Goal: Task Accomplishment & Management: Use online tool/utility

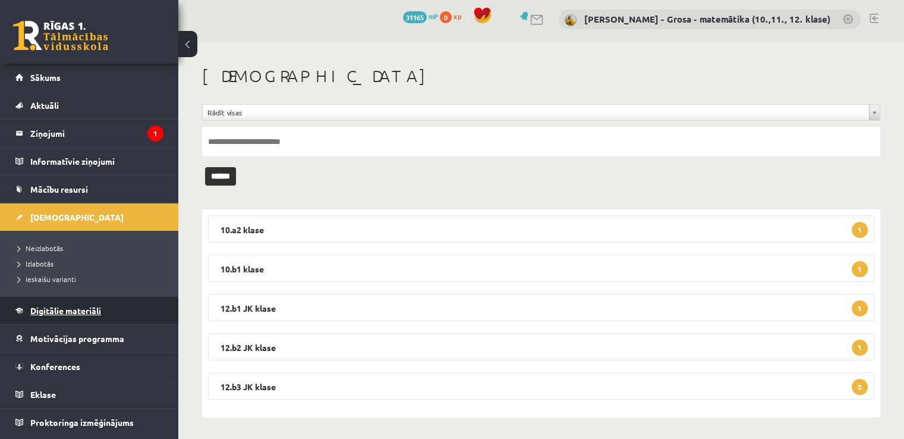
scroll to position [5, 0]
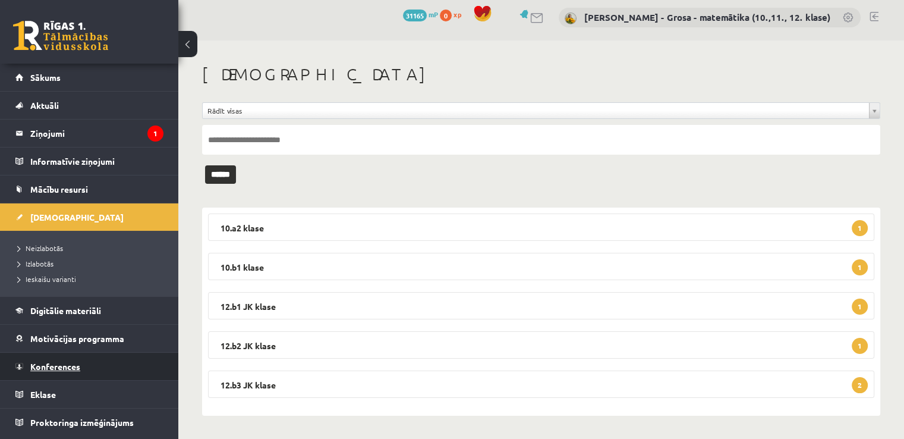
click at [64, 367] on span "Konferences" at bounding box center [55, 366] width 50 height 11
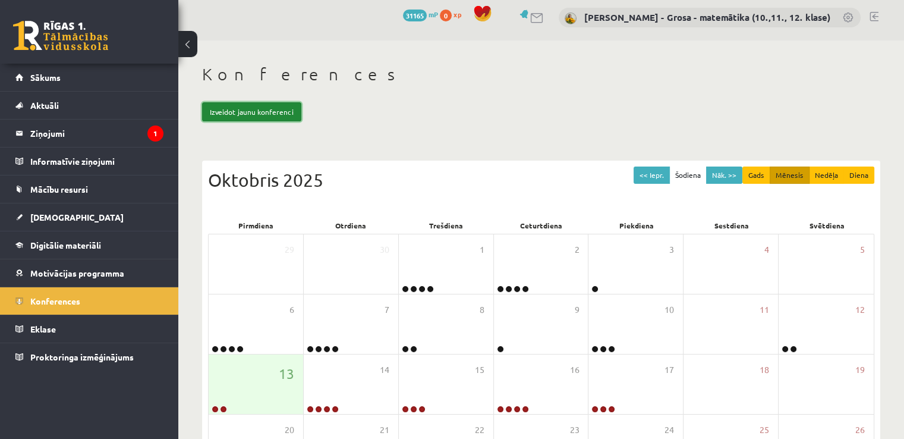
click at [221, 111] on link "Izveidot jaunu konferenci" at bounding box center [251, 111] width 99 height 19
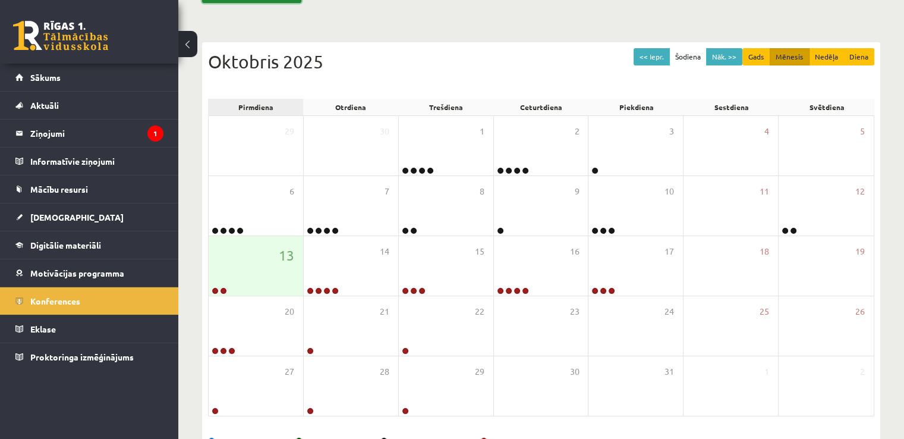
scroll to position [124, 0]
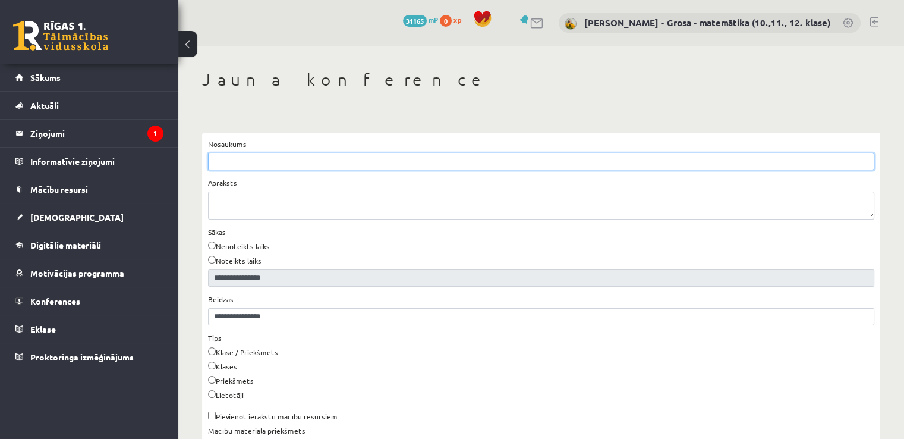
click at [289, 156] on input "Nosaukums" at bounding box center [541, 161] width 666 height 17
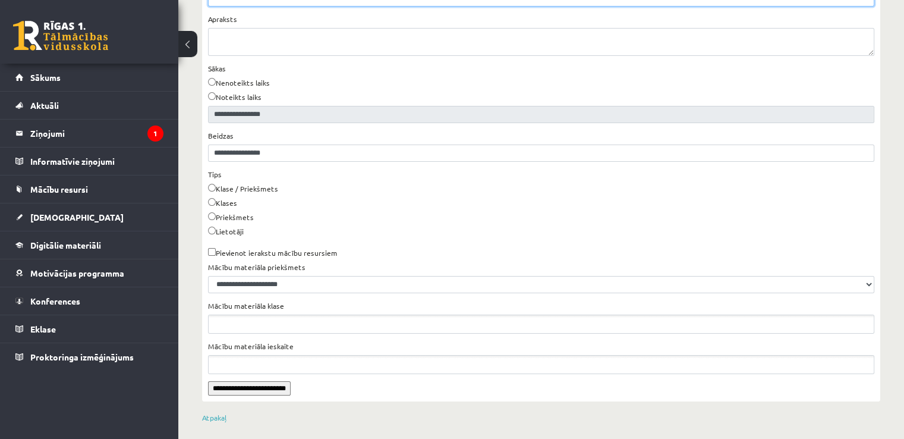
scroll to position [171, 0]
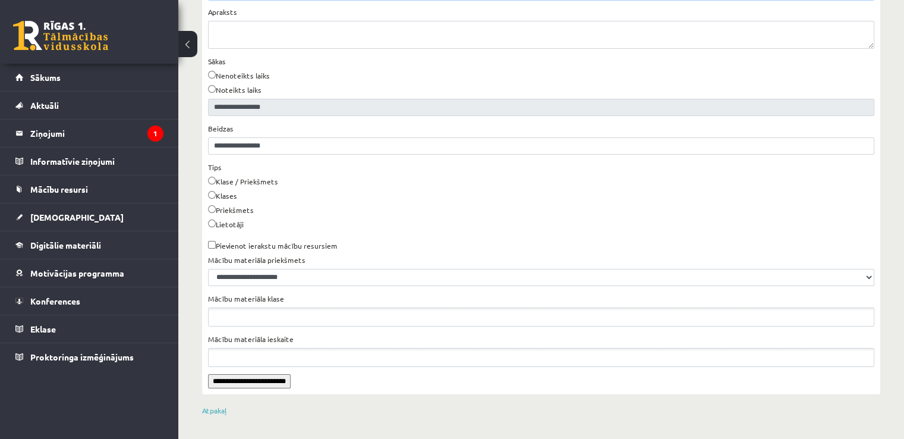
type input "**********"
click at [242, 226] on label "Lietotāji" at bounding box center [226, 224] width 36 height 11
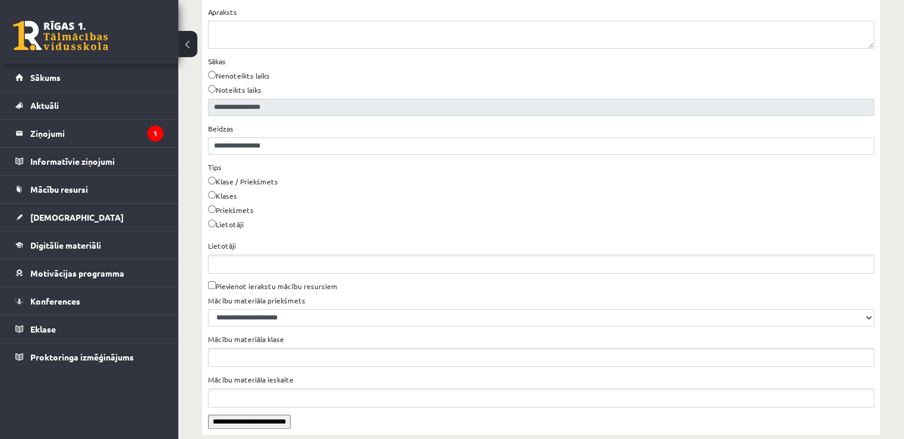
click at [245, 266] on ul "Lietotāji" at bounding box center [541, 264] width 665 height 18
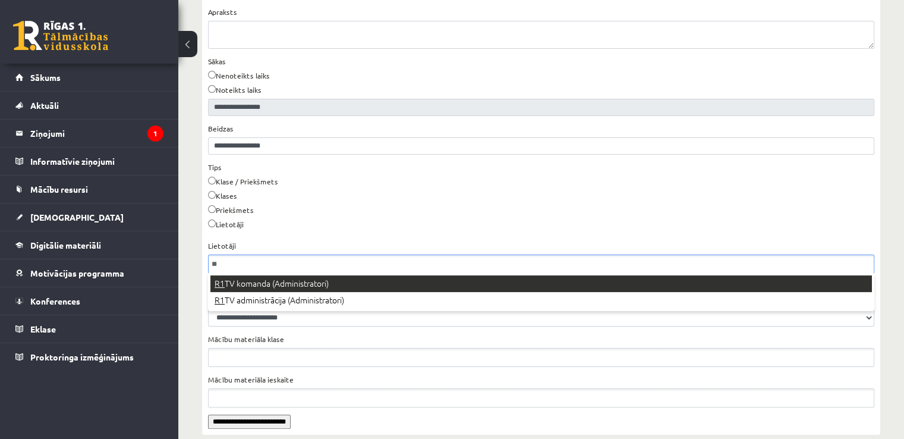
type input "**"
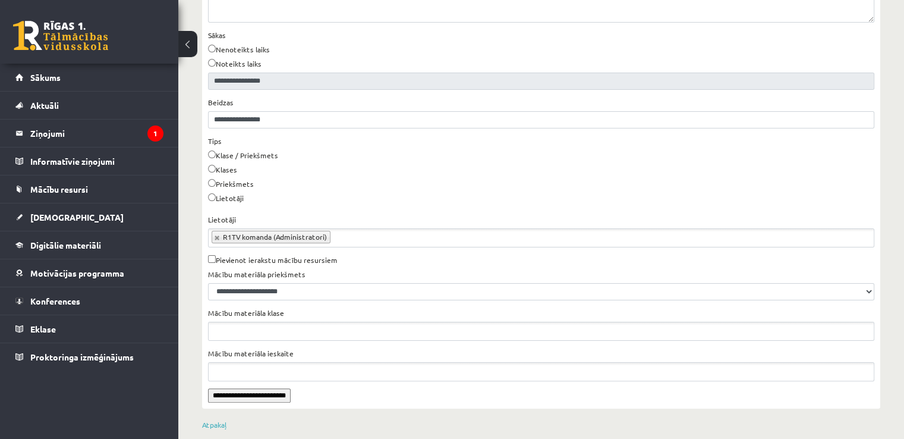
scroll to position [211, 0]
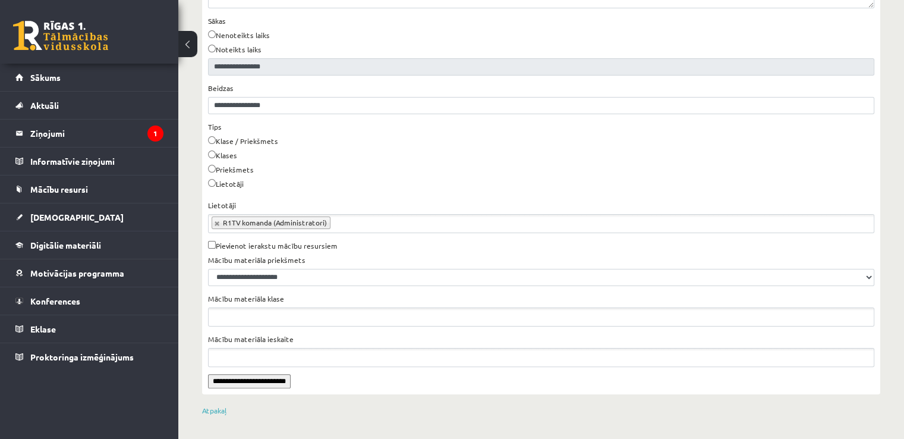
click at [259, 376] on input "**********" at bounding box center [249, 381] width 83 height 14
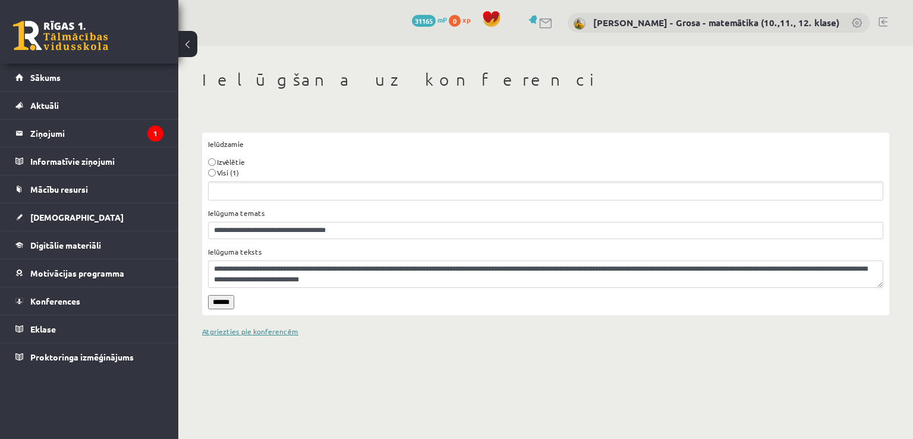
click at [233, 332] on link "Atgriezties pie konferencēm" at bounding box center [250, 331] width 96 height 10
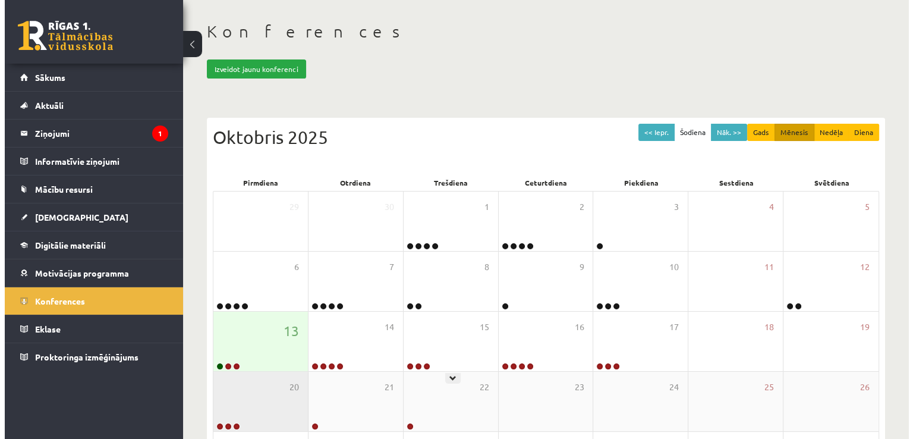
scroll to position [59, 0]
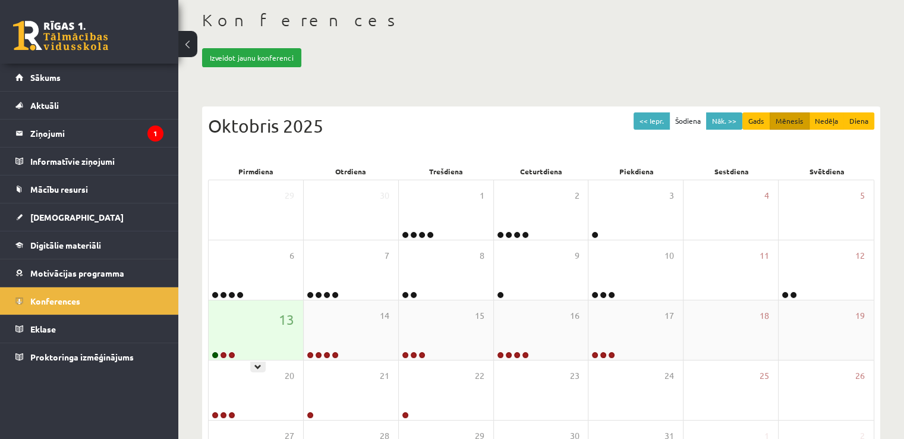
click at [240, 332] on div "13" at bounding box center [256, 329] width 95 height 59
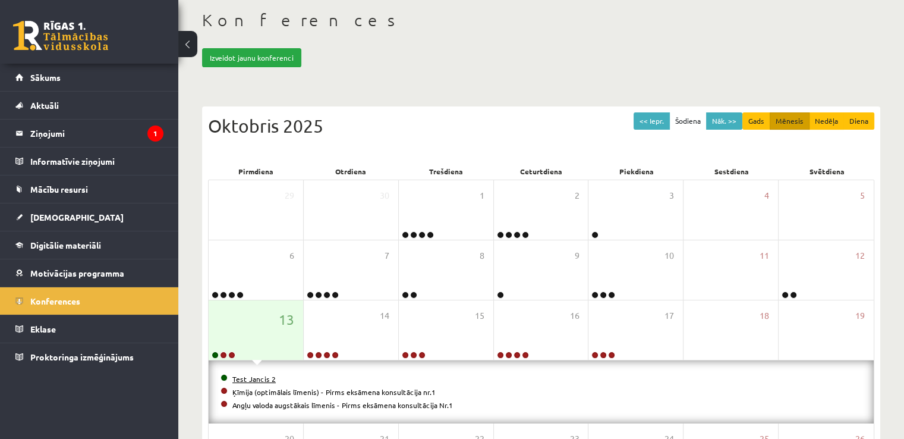
click at [245, 379] on link "Test Jancis 2" at bounding box center [253, 379] width 43 height 10
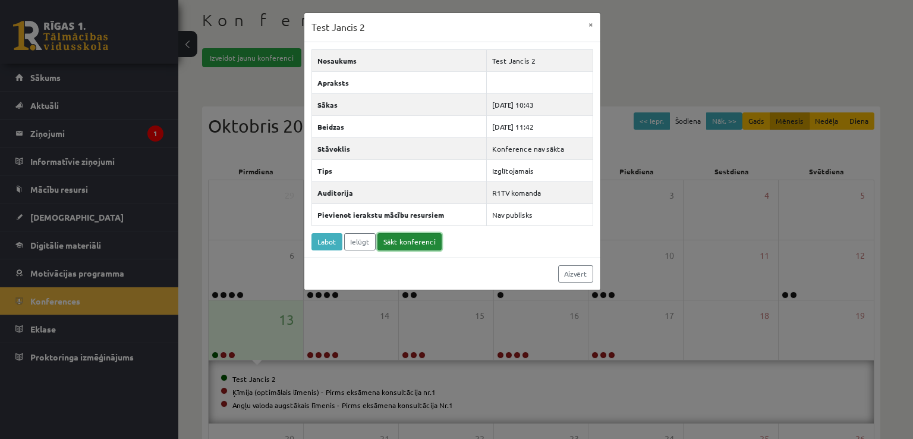
click at [430, 240] on link "Sākt konferenci" at bounding box center [409, 241] width 64 height 17
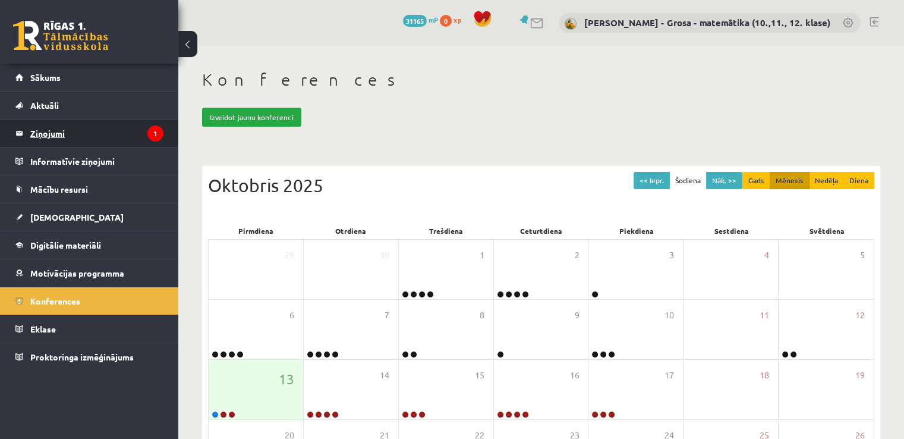
click at [150, 133] on icon "1" at bounding box center [155, 133] width 16 height 16
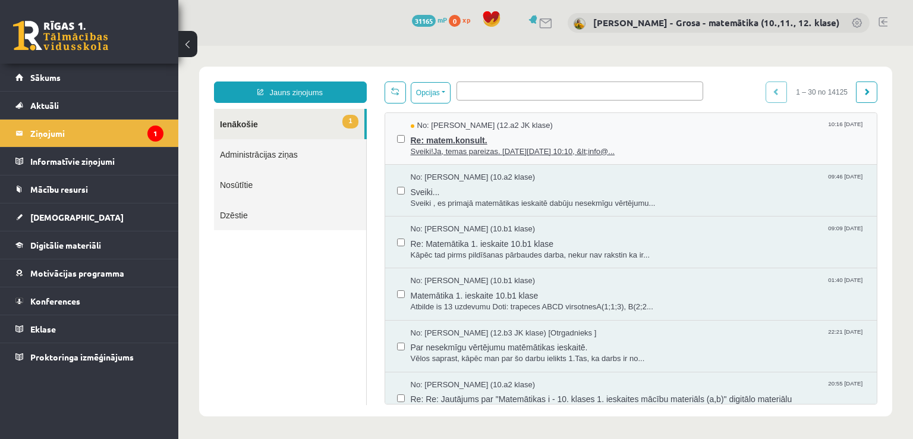
click at [518, 136] on span "Re: matem.konsult." at bounding box center [638, 138] width 455 height 15
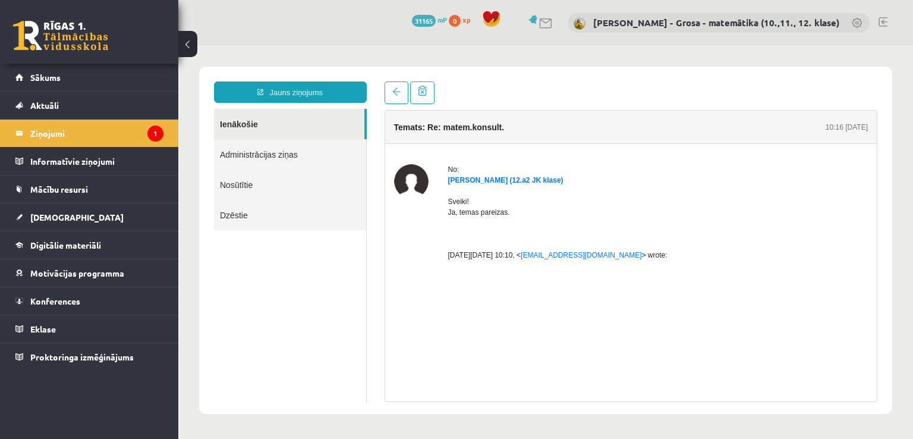
click at [265, 114] on link "Ienākošie" at bounding box center [289, 124] width 150 height 30
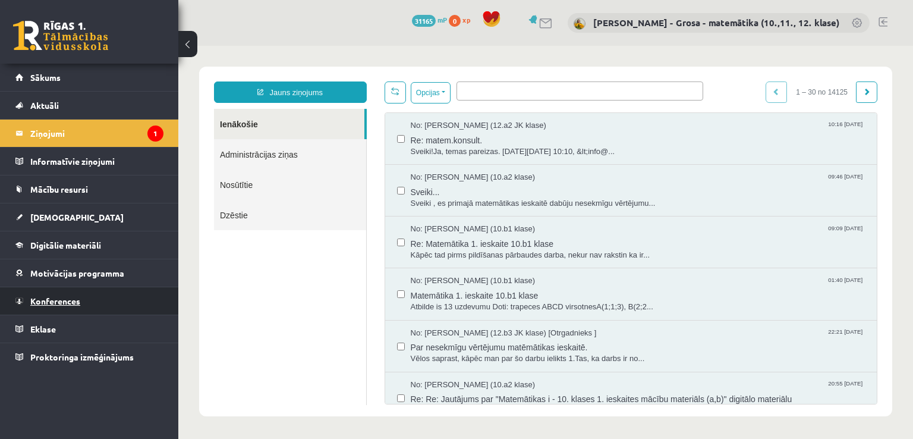
click at [48, 312] on link "Konferences" at bounding box center [89, 300] width 148 height 27
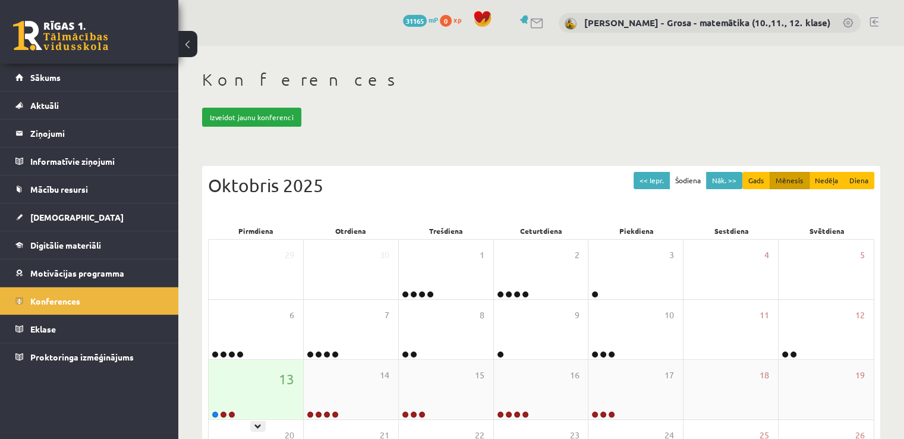
click at [241, 393] on div "13" at bounding box center [256, 389] width 95 height 59
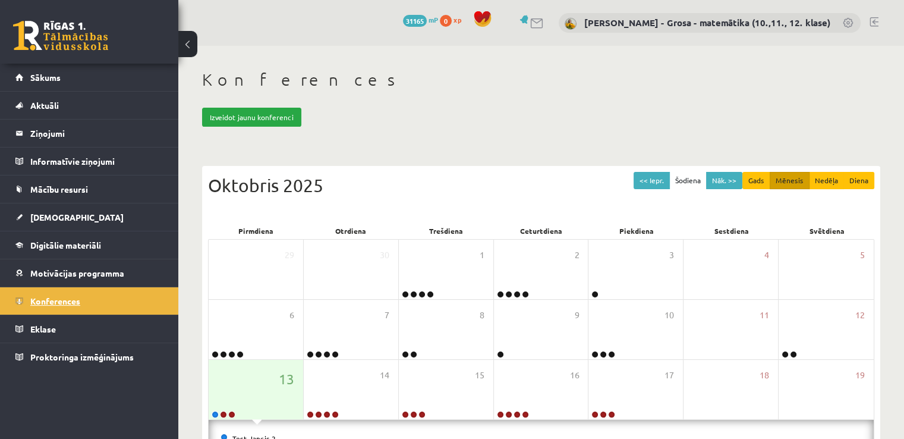
click at [135, 306] on link "Konferences" at bounding box center [89, 300] width 148 height 27
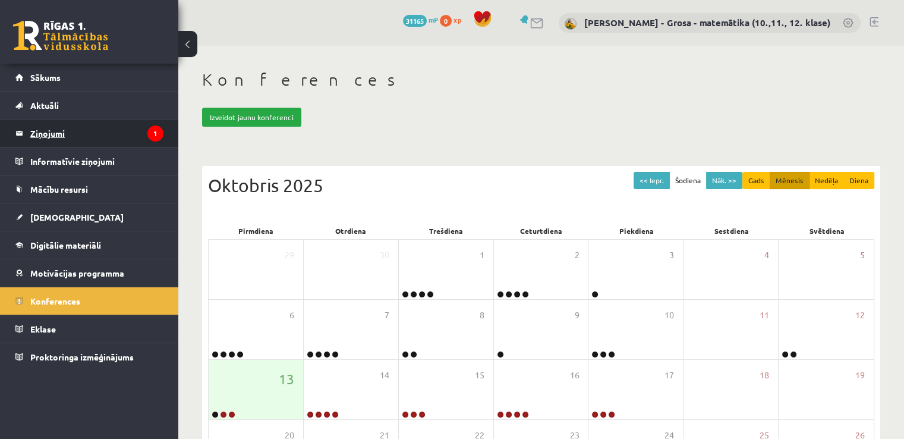
click at [153, 136] on icon "1" at bounding box center [155, 133] width 16 height 16
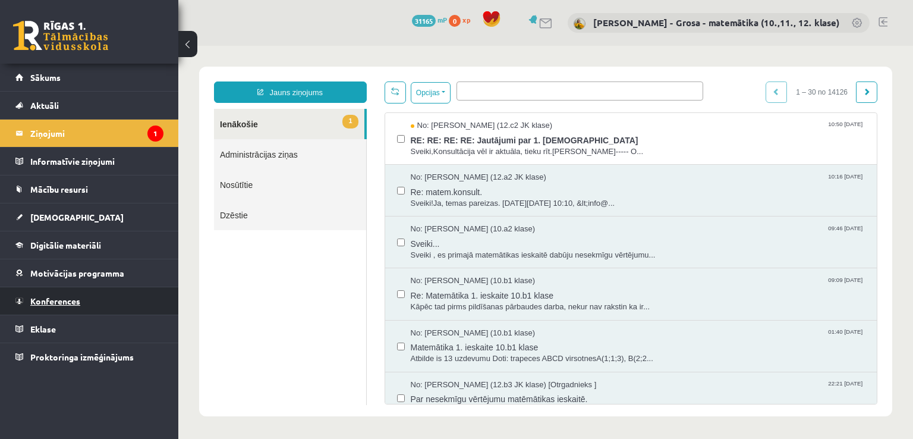
click at [125, 310] on link "Konferences" at bounding box center [89, 300] width 148 height 27
